Goal: Transaction & Acquisition: Book appointment/travel/reservation

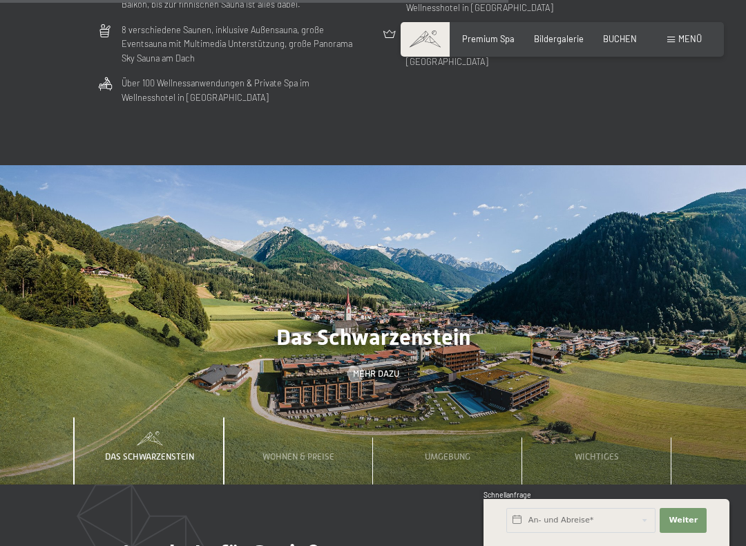
scroll to position [3232, 0]
click at [317, 450] on span "Wohnen & Preise" at bounding box center [298, 455] width 72 height 10
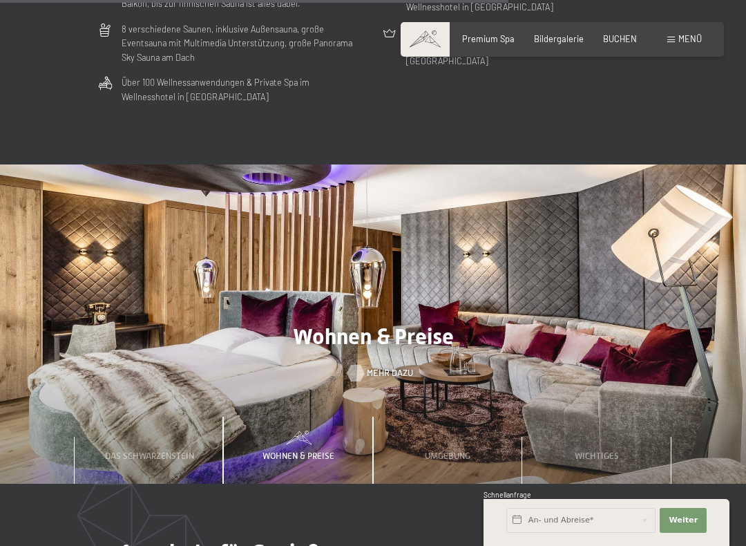
click at [381, 367] on link "Mehr dazu" at bounding box center [373, 373] width 52 height 12
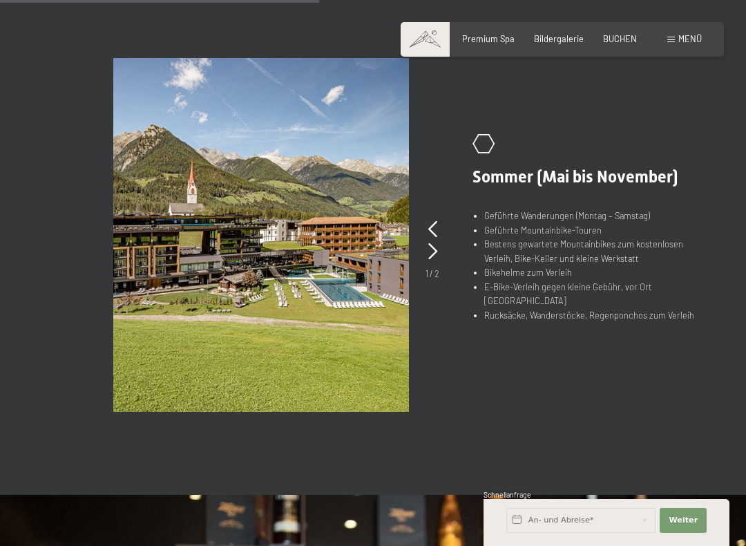
scroll to position [817, 0]
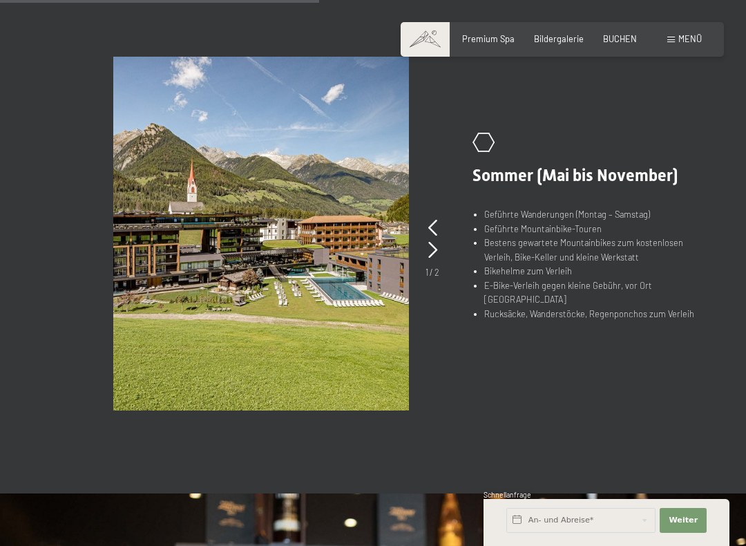
click at [595, 185] on span "Sommer (Mai bis November)" at bounding box center [575, 175] width 206 height 19
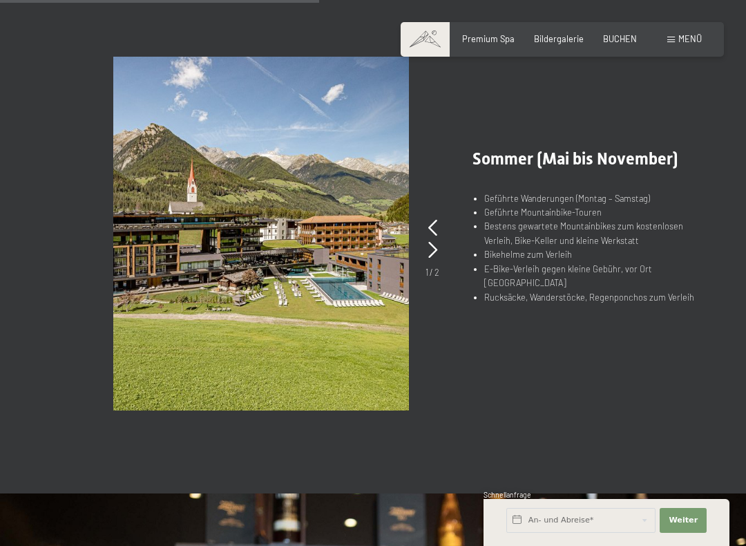
click at [441, 251] on picture at bounding box center [278, 234] width 331 height 354
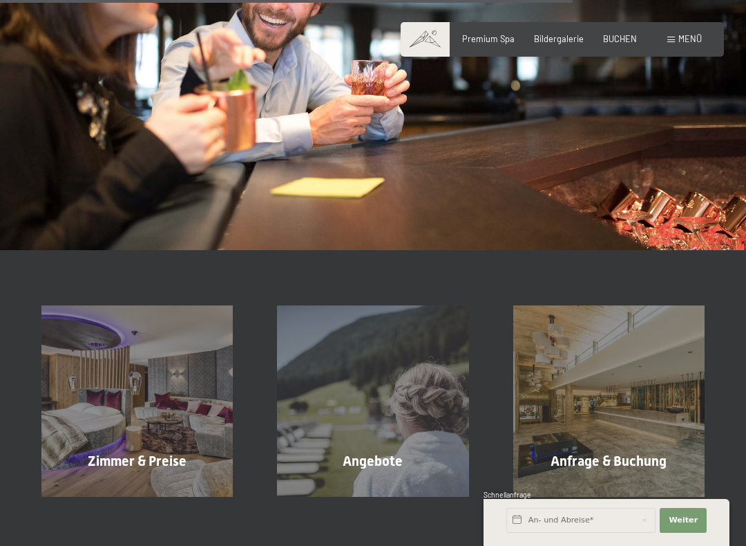
scroll to position [1518, 0]
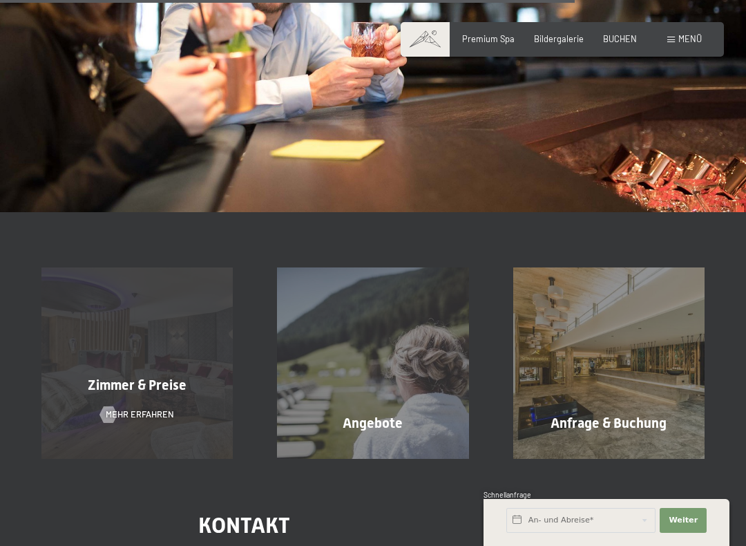
click at [168, 364] on div "Zimmer & Preise Mehr erfahren" at bounding box center [136, 362] width 235 height 191
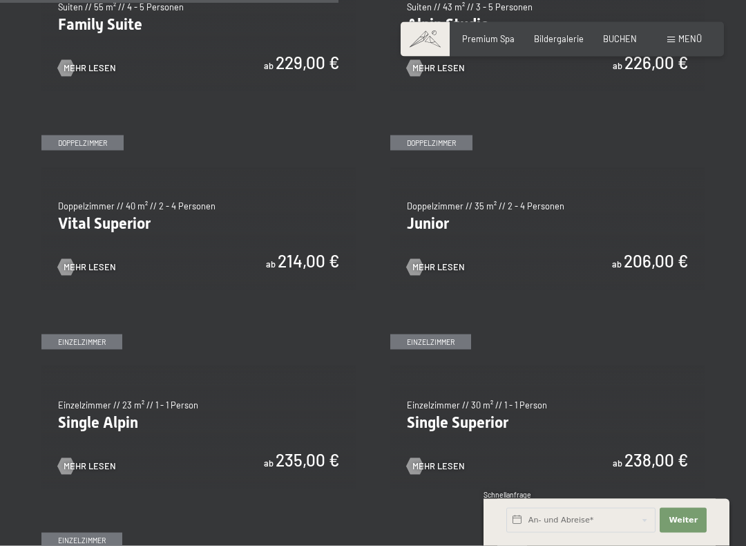
scroll to position [1422, 0]
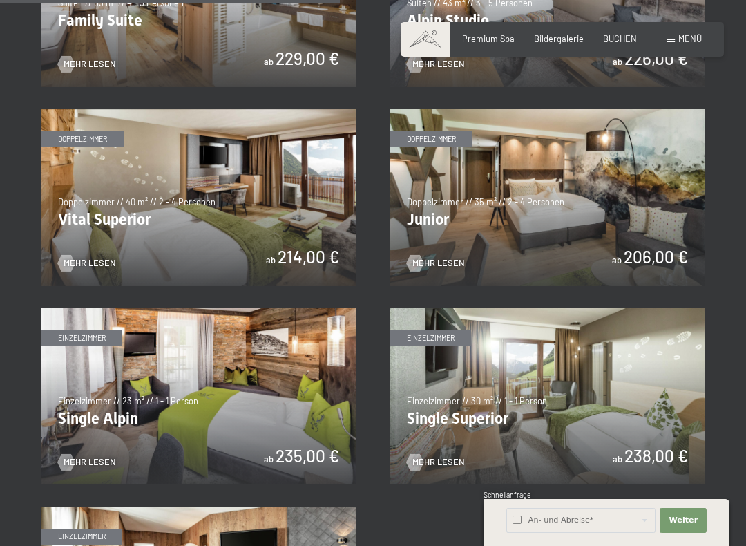
click at [582, 202] on img at bounding box center [547, 197] width 314 height 177
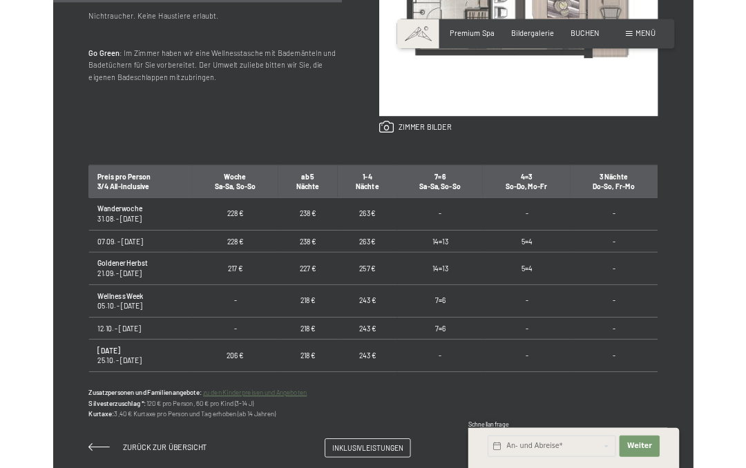
scroll to position [677, 0]
